Goal: Entertainment & Leisure: Consume media (video, audio)

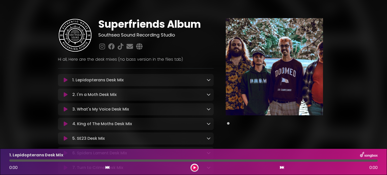
click at [65, 95] on icon at bounding box center [66, 94] width 4 height 5
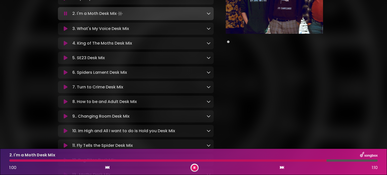
scroll to position [91, 0]
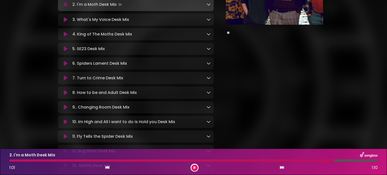
click at [66, 64] on icon at bounding box center [66, 63] width 4 height 5
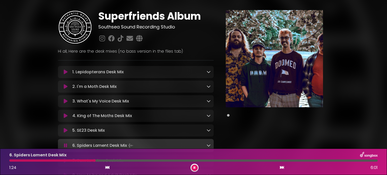
scroll to position [0, 0]
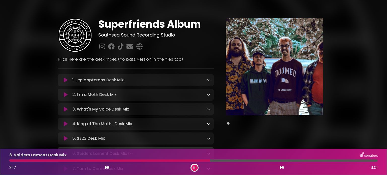
click at [253, 160] on div at bounding box center [193, 161] width 369 height 2
click at [27, 125] on div "Superfriends Album Southsea Sound Recording Studio ×" at bounding box center [193, 146] width 387 height 281
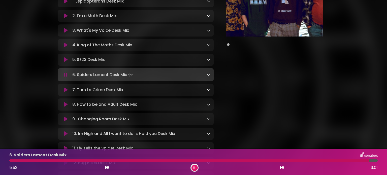
scroll to position [121, 0]
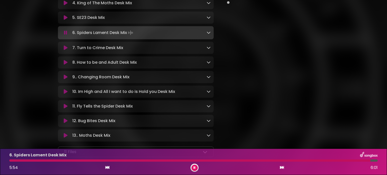
click at [66, 18] on icon at bounding box center [66, 17] width 4 height 5
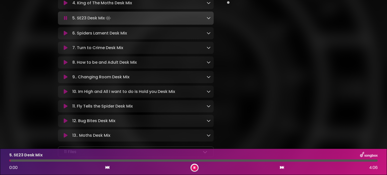
click at [187, 161] on div at bounding box center [193, 161] width 369 height 2
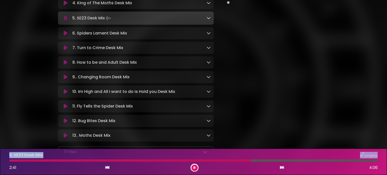
drag, startPoint x: 244, startPoint y: 160, endPoint x: 246, endPoint y: 96, distance: 64.6
click at [246, 96] on div "Superfriends Album Southsea Sound Recording Studio ×" at bounding box center [193, 25] width 387 height 281
click at [196, 159] on div "5. SE23 Desk Mix 2:39 4:06" at bounding box center [193, 162] width 375 height 20
click at [194, 159] on div "5. SE23 Desk Mix 2:40 4:06" at bounding box center [193, 162] width 375 height 20
click at [192, 160] on div at bounding box center [130, 161] width 243 height 2
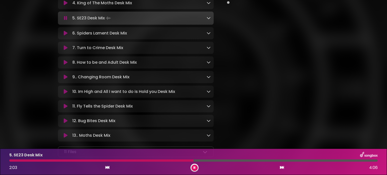
click at [187, 160] on div at bounding box center [101, 161] width 184 height 2
click at [65, 79] on icon at bounding box center [66, 77] width 4 height 5
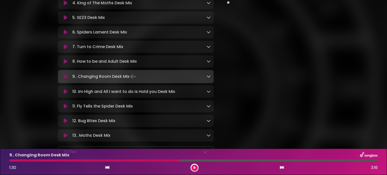
click at [67, 92] on icon at bounding box center [66, 91] width 4 height 5
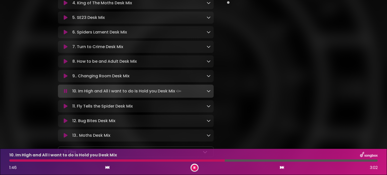
click at [224, 160] on div at bounding box center [193, 161] width 369 height 2
click at [224, 160] on div at bounding box center [116, 161] width 215 height 2
click at [192, 159] on div "10. Im High and All I want to do is Hold you Desk Mix 1:48 3:02" at bounding box center [193, 162] width 375 height 20
click at [186, 161] on div at bounding box center [119, 161] width 221 height 2
click at [171, 159] on div "10. Im High and All I want to do is Hold you Desk Mix 1:29 3:02" at bounding box center [193, 162] width 375 height 20
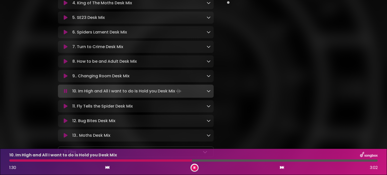
click at [167, 160] on div at bounding box center [100, 161] width 183 height 2
click at [67, 108] on icon at bounding box center [66, 106] width 4 height 5
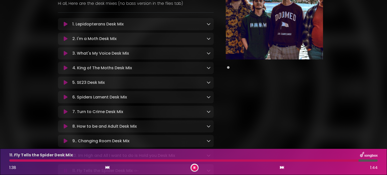
scroll to position [50, 0]
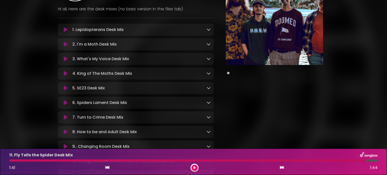
click at [65, 59] on icon at bounding box center [66, 58] width 4 height 5
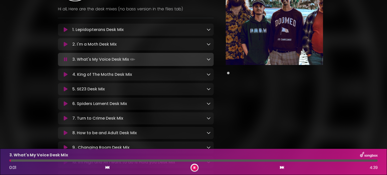
click at [45, 158] on p "3. What's My Voice Desk Mix" at bounding box center [38, 155] width 59 height 6
click at [50, 161] on div at bounding box center [193, 161] width 369 height 2
click at [65, 161] on div at bounding box center [193, 161] width 369 height 2
click at [80, 161] on div at bounding box center [193, 161] width 369 height 2
click at [66, 135] on icon at bounding box center [66, 133] width 4 height 5
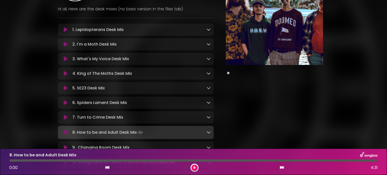
click at [62, 159] on div "8. How to be and Adult Desk Mix 0:00 4:31" at bounding box center [193, 162] width 375 height 20
click at [57, 161] on div at bounding box center [193, 161] width 369 height 2
click at [45, 161] on div at bounding box center [33, 161] width 49 height 2
